Goal: Check status: Check status

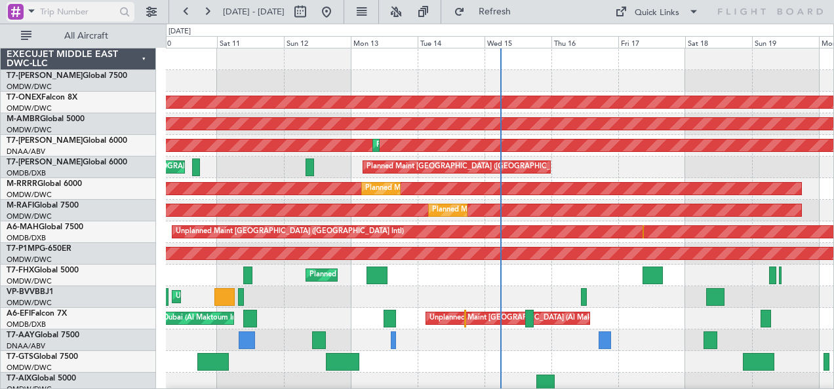
click at [31, 10] on span at bounding box center [32, 11] width 16 height 16
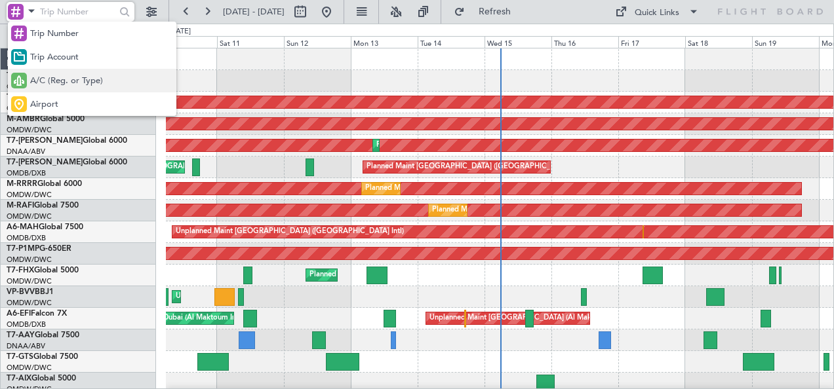
click at [65, 80] on span "A/C (Reg. or Type)" at bounding box center [66, 81] width 73 height 13
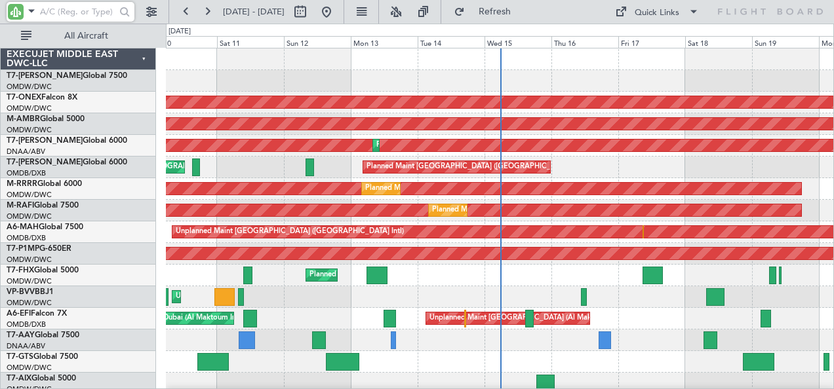
click at [88, 14] on input "text" at bounding box center [77, 12] width 75 height 20
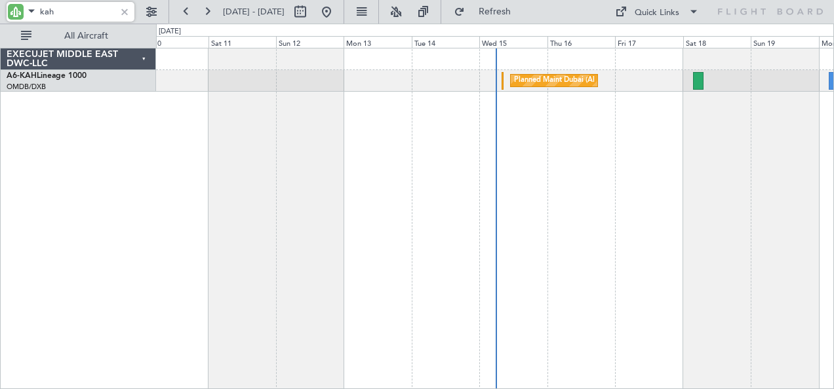
type input "kah"
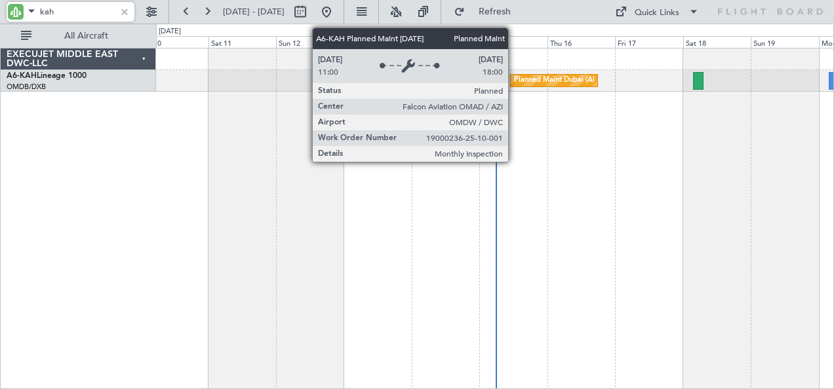
click at [514, 84] on div "Planned Maint Dubai (Al Maktoum Intl)" at bounding box center [578, 81] width 129 height 20
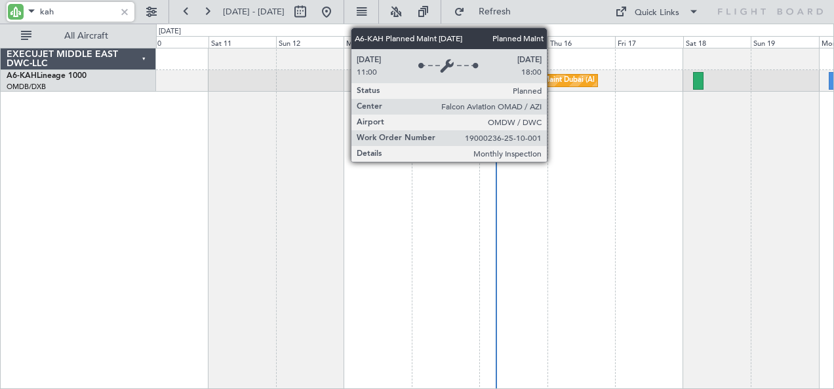
click at [553, 81] on div "Planned Maint Dubai (Al Maktoum Intl)" at bounding box center [578, 81] width 129 height 20
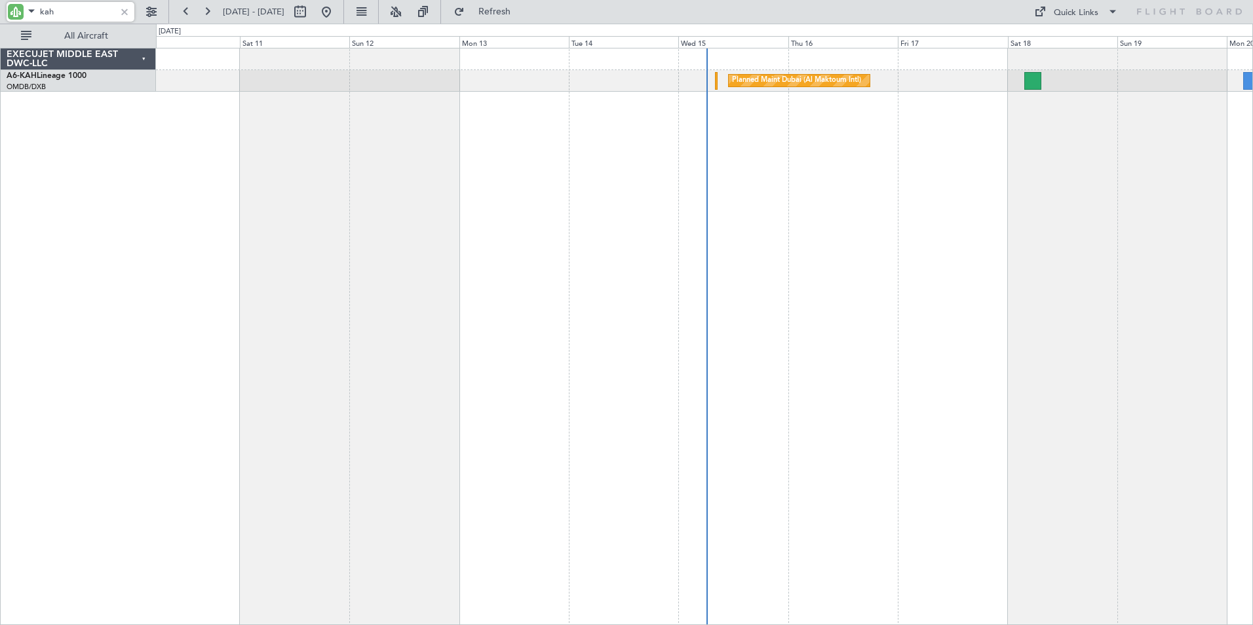
click at [833, 389] on div "Planned Maint Dubai (Al Maktoum Intl)" at bounding box center [704, 336] width 1097 height 577
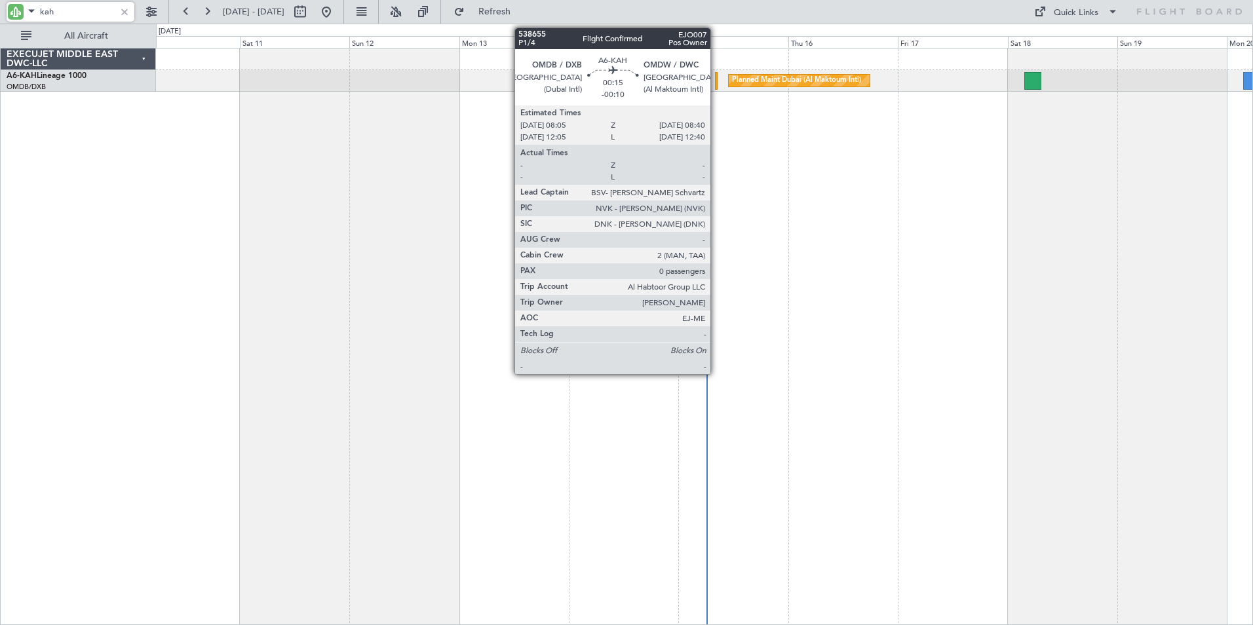
click at [716, 79] on div at bounding box center [716, 81] width 3 height 18
